Goal: Download file/media

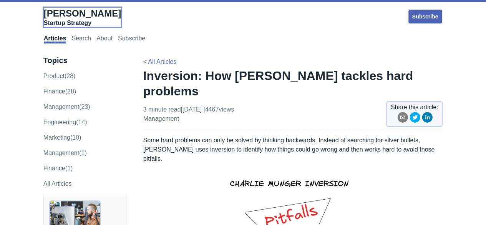
click at [58, 16] on span "[PERSON_NAME]" at bounding box center [82, 13] width 77 height 10
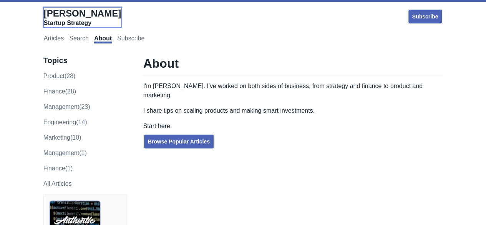
click at [54, 13] on span "[PERSON_NAME]" at bounding box center [82, 13] width 77 height 10
click at [49, 37] on link "Articles" at bounding box center [54, 39] width 20 height 8
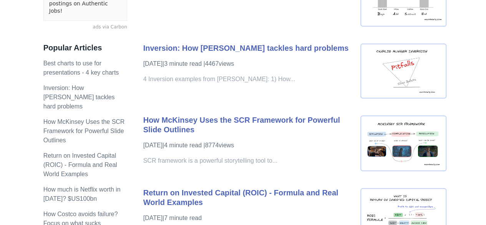
scroll to position [269, 0]
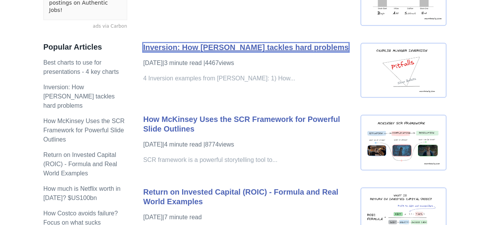
click at [195, 47] on link "Inversion: How [PERSON_NAME] tackles hard problems" at bounding box center [246, 47] width 206 height 8
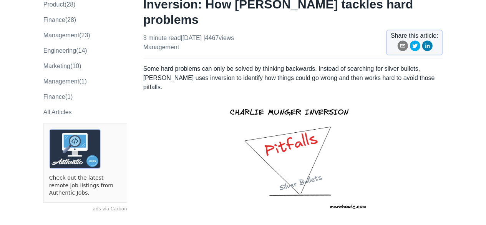
scroll to position [77, 0]
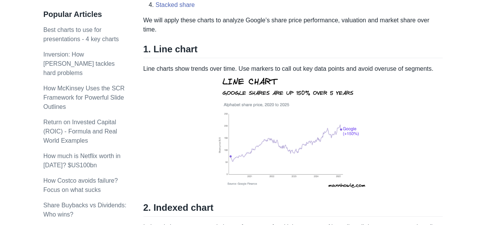
scroll to position [307, 0]
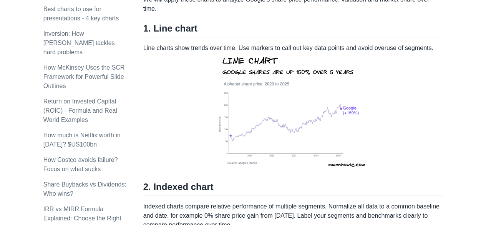
drag, startPoint x: 140, startPoint y: 66, endPoint x: 418, endPoint y: 70, distance: 277.9
click at [418, 70] on p "Line charts show trends over time. Use markers to call out key data points and …" at bounding box center [293, 107] width 300 height 128
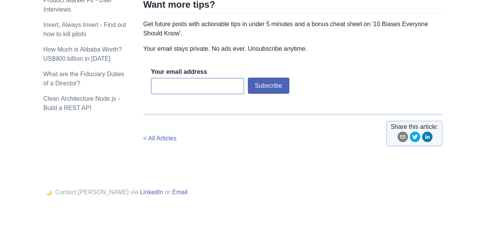
scroll to position [1012, 0]
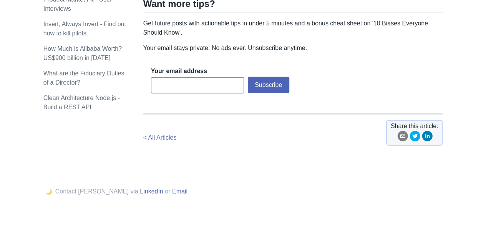
click at [184, 77] on input "email" at bounding box center [197, 85] width 93 height 16
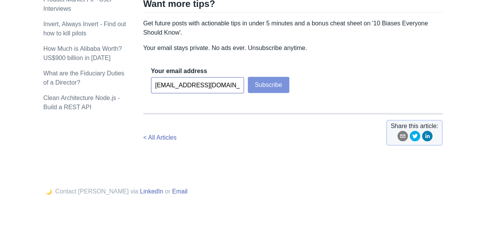
type input "[EMAIL_ADDRESS][DOMAIN_NAME]"
click at [280, 77] on button "Subscribe" at bounding box center [269, 85] width 42 height 16
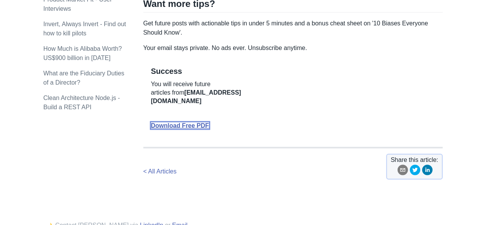
click at [170, 122] on link "Download Free PDF" at bounding box center [180, 125] width 58 height 7
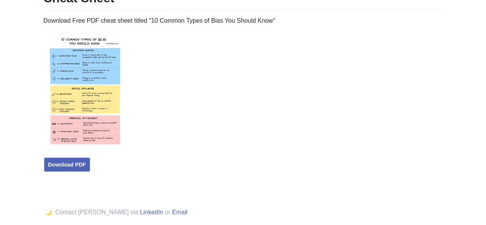
scroll to position [77, 0]
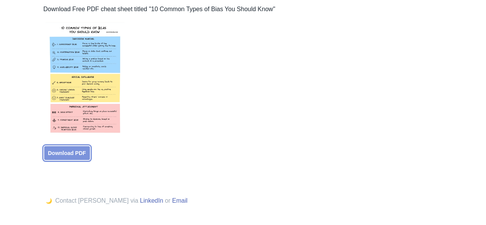
click at [81, 155] on link "Download PDF" at bounding box center [66, 152] width 47 height 15
